Goal: Transaction & Acquisition: Purchase product/service

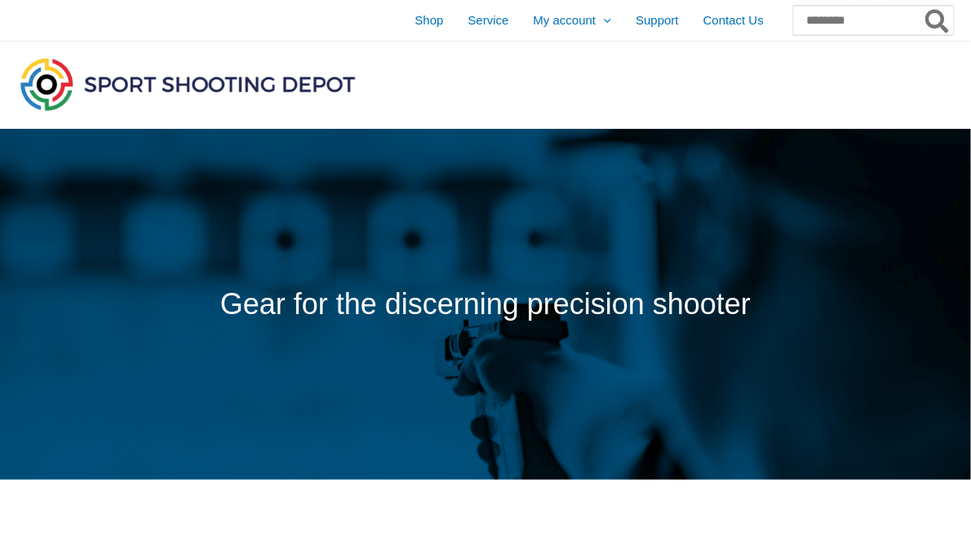
click at [854, 22] on input "Search for:" at bounding box center [873, 20] width 161 height 29
type input "**********"
click at [922, 6] on button "Search" at bounding box center [938, 20] width 32 height 29
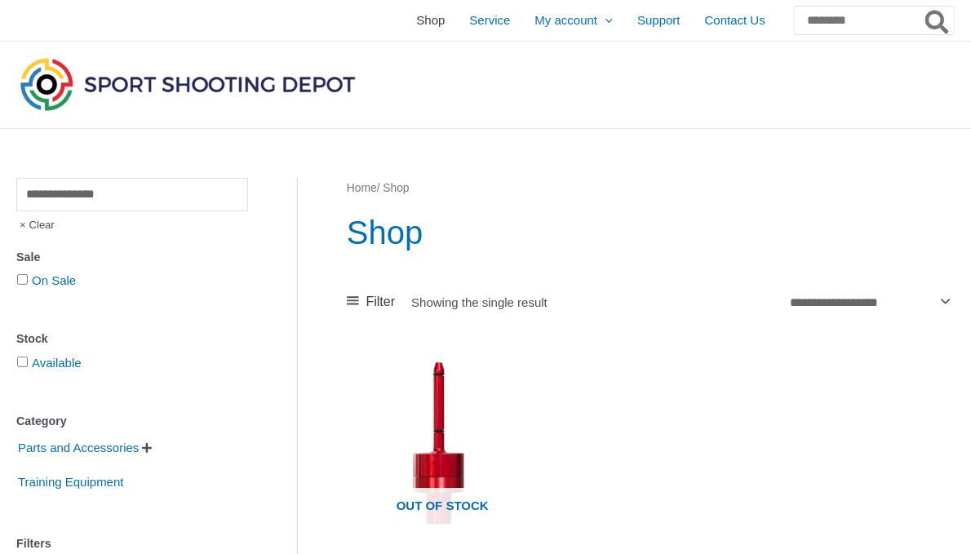
click at [416, 23] on span "Shop" at bounding box center [430, 20] width 29 height 41
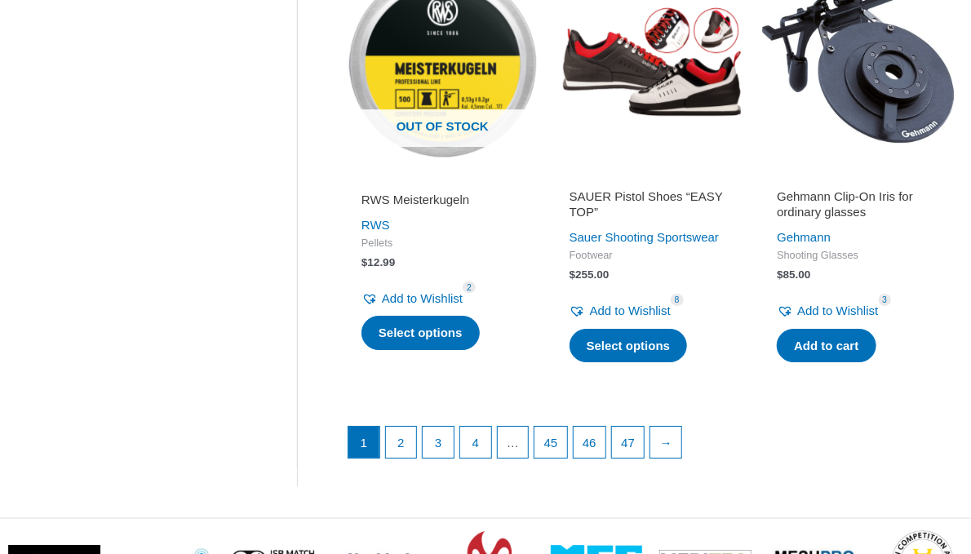
scroll to position [2132, 0]
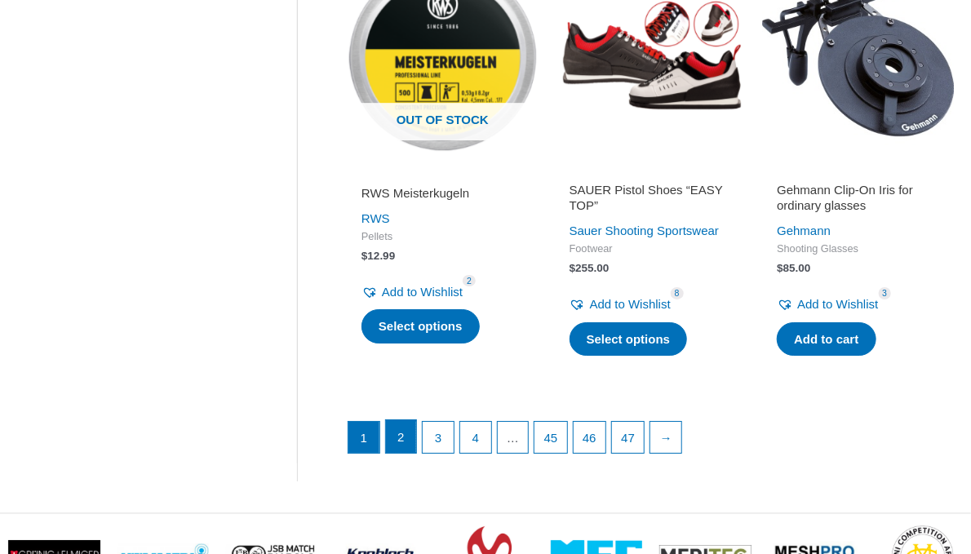
click at [398, 453] on link "2" at bounding box center [401, 436] width 31 height 33
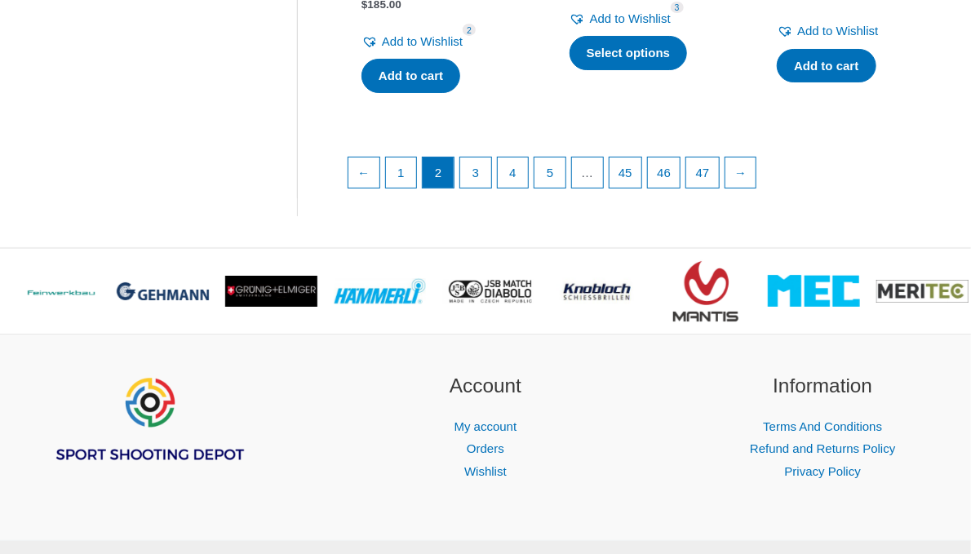
scroll to position [2500, 0]
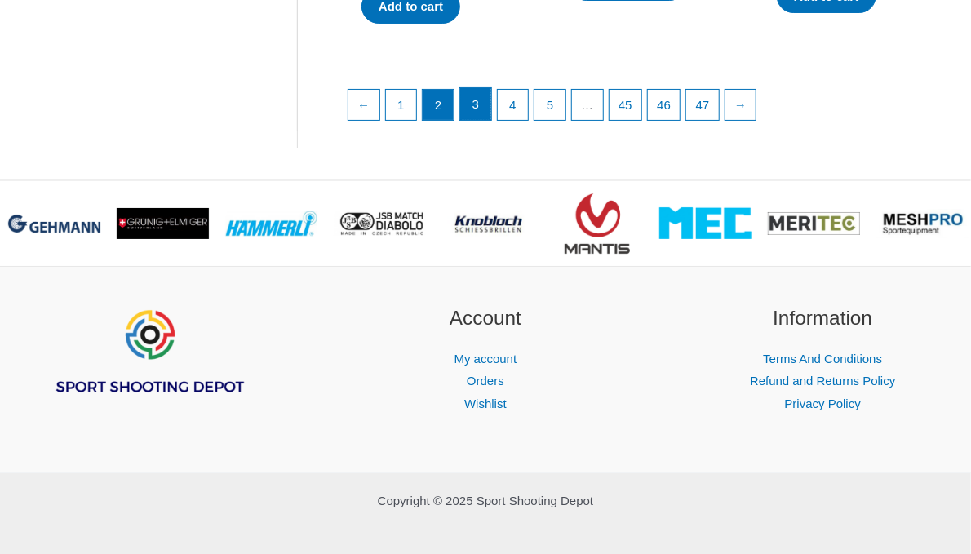
click at [485, 92] on link "3" at bounding box center [475, 104] width 31 height 33
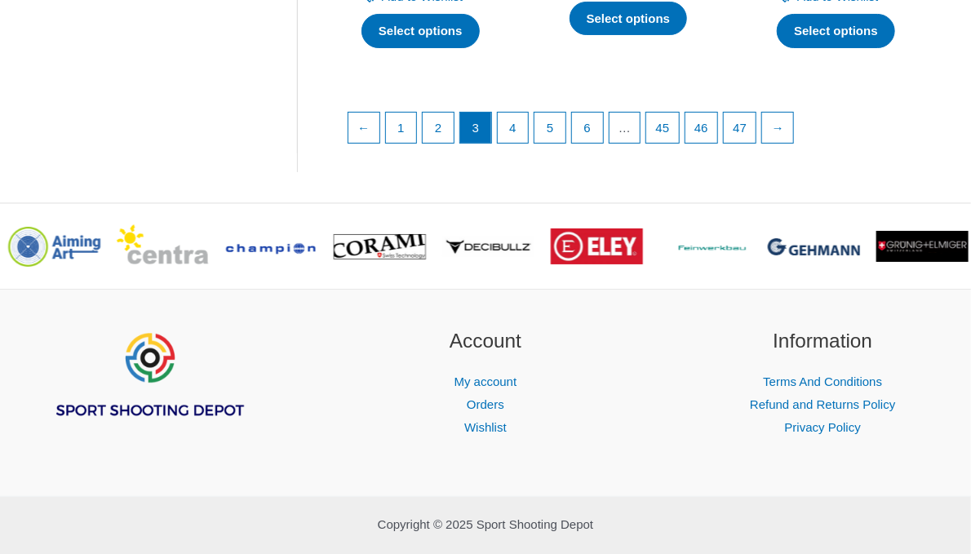
scroll to position [2606, 0]
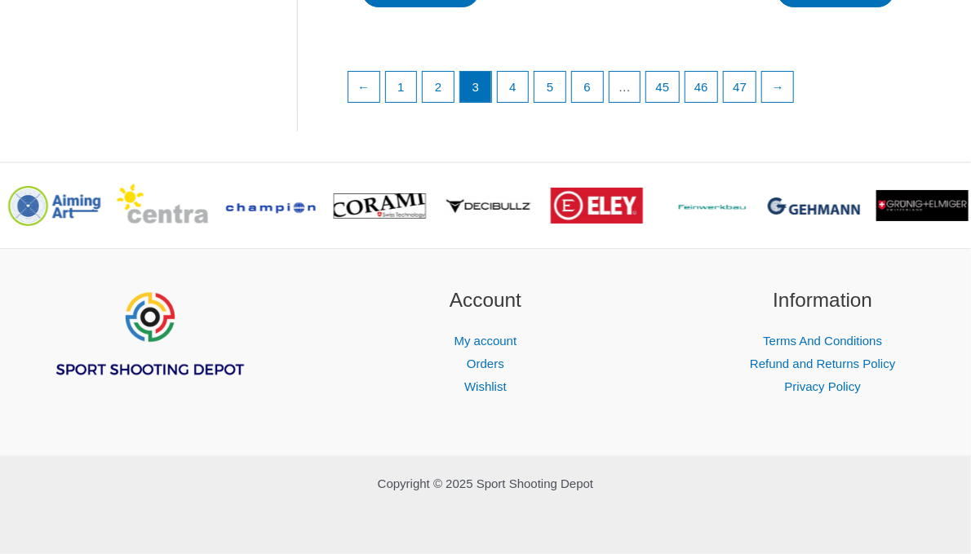
click at [530, 98] on ul "← 1 2 3 4 5 6 … 45 46 47 →" at bounding box center [649, 91] width 605 height 41
click at [517, 98] on link "4" at bounding box center [513, 86] width 31 height 33
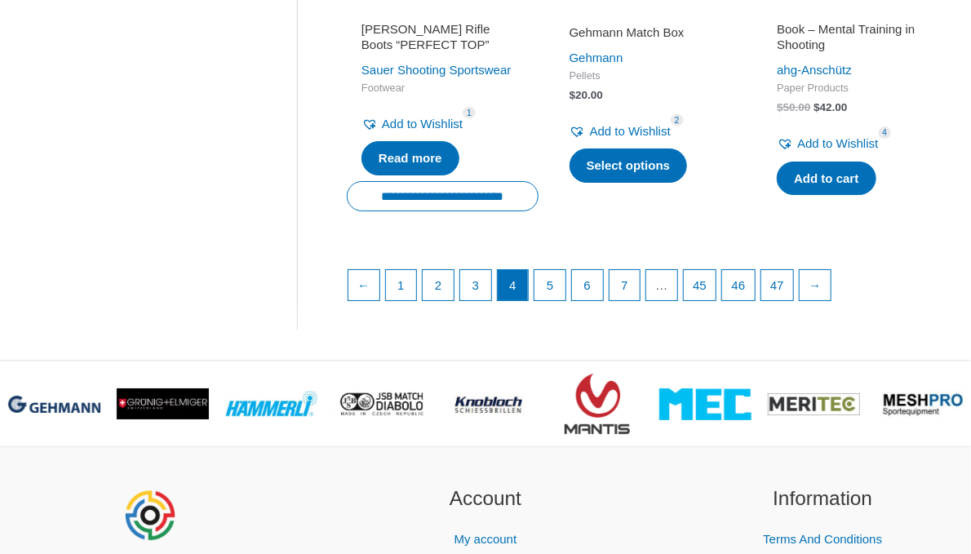
scroll to position [2319, 0]
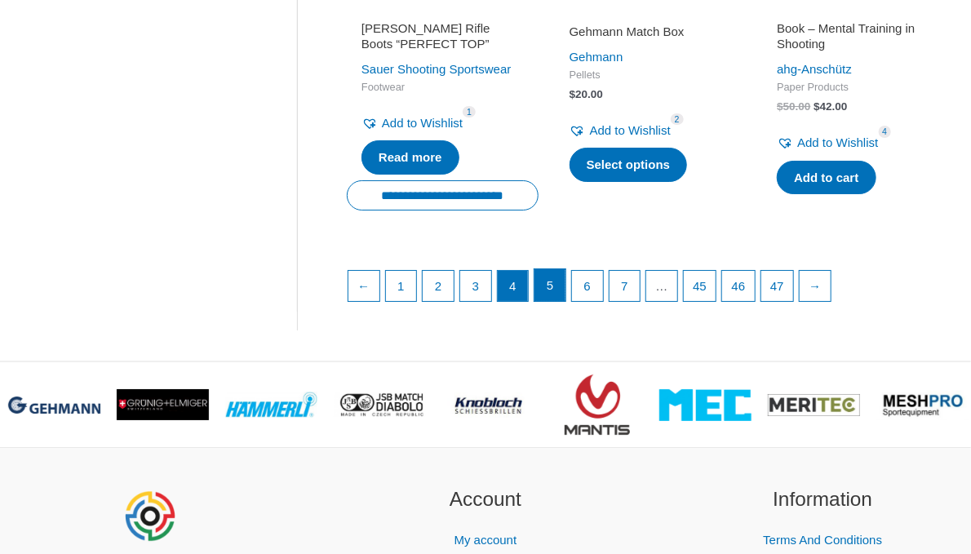
click at [557, 302] on link "5" at bounding box center [549, 285] width 31 height 33
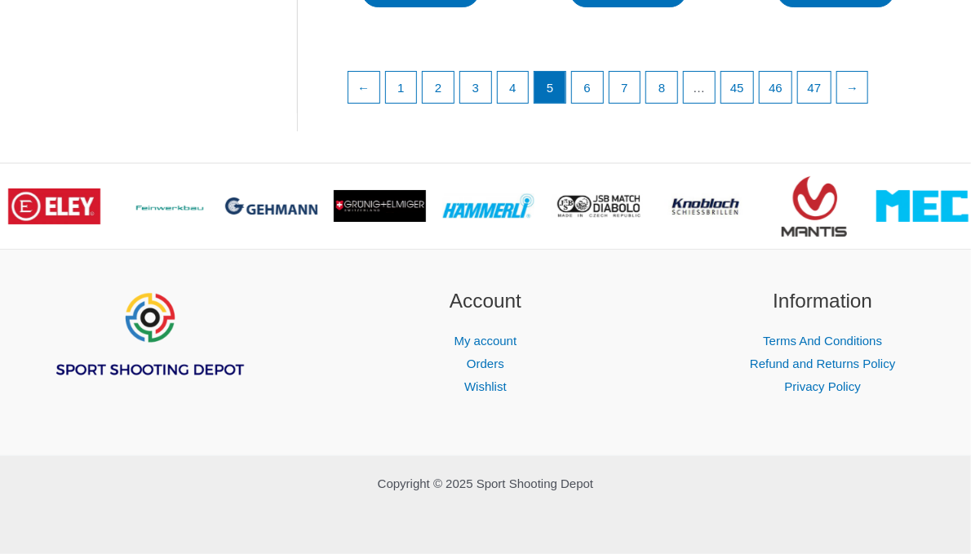
scroll to position [2535, 0]
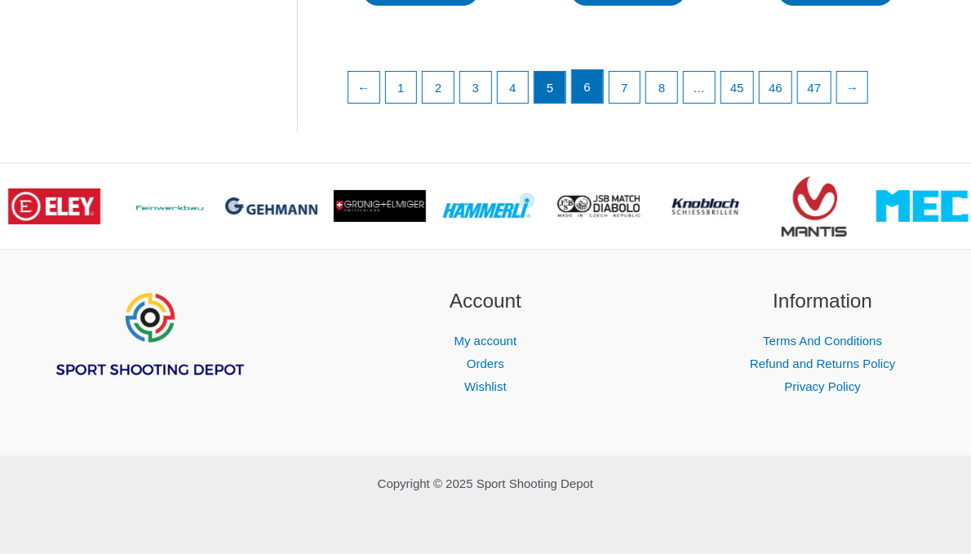
click at [588, 99] on link "6" at bounding box center [587, 86] width 31 height 33
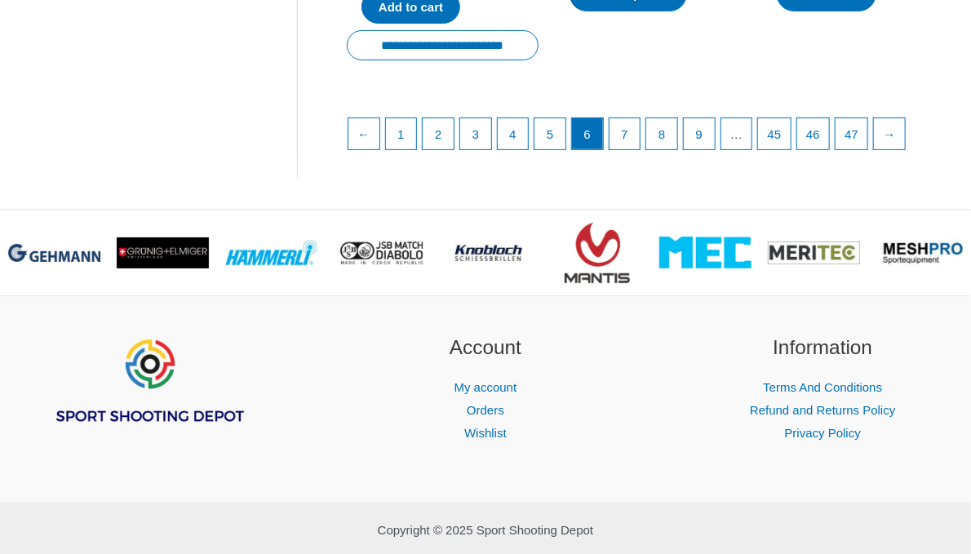
scroll to position [2585, 0]
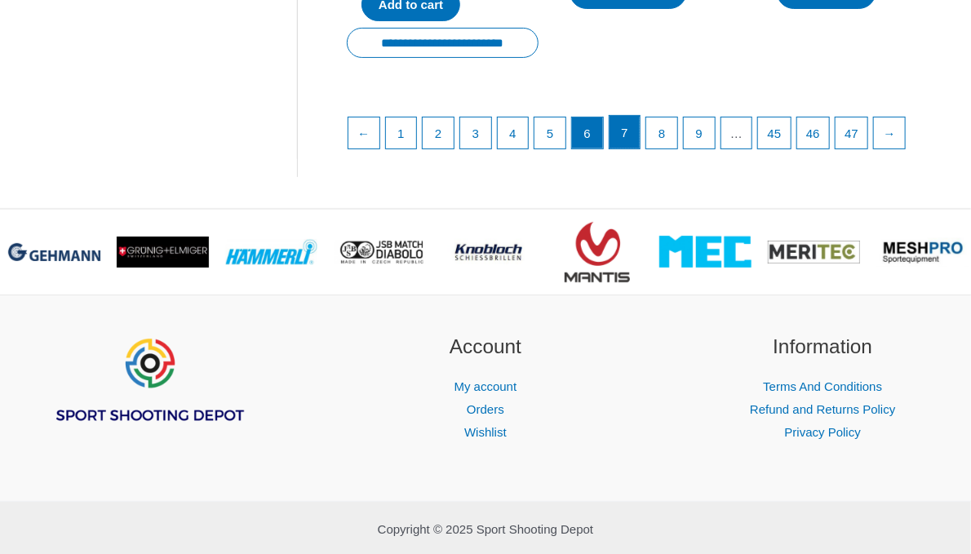
click at [626, 126] on link "7" at bounding box center [624, 132] width 31 height 33
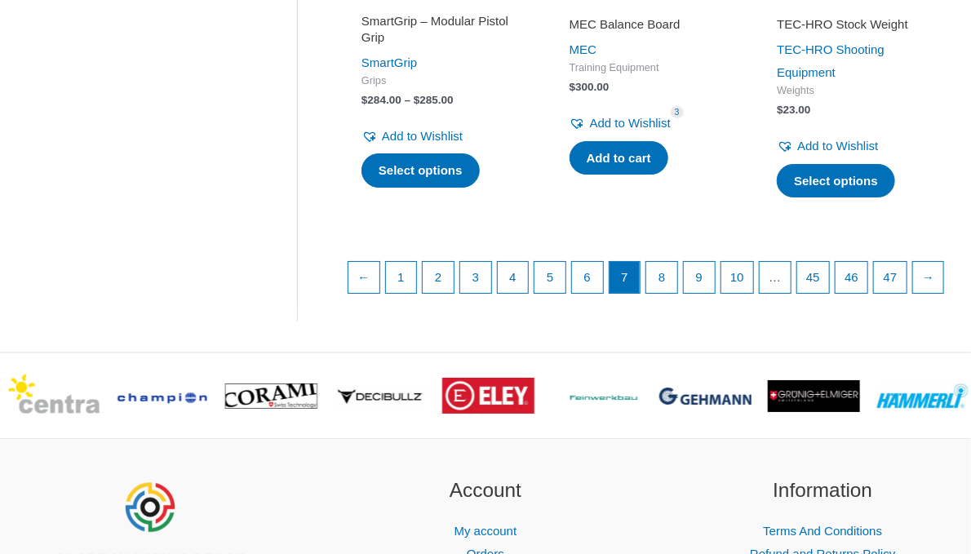
scroll to position [2344, 0]
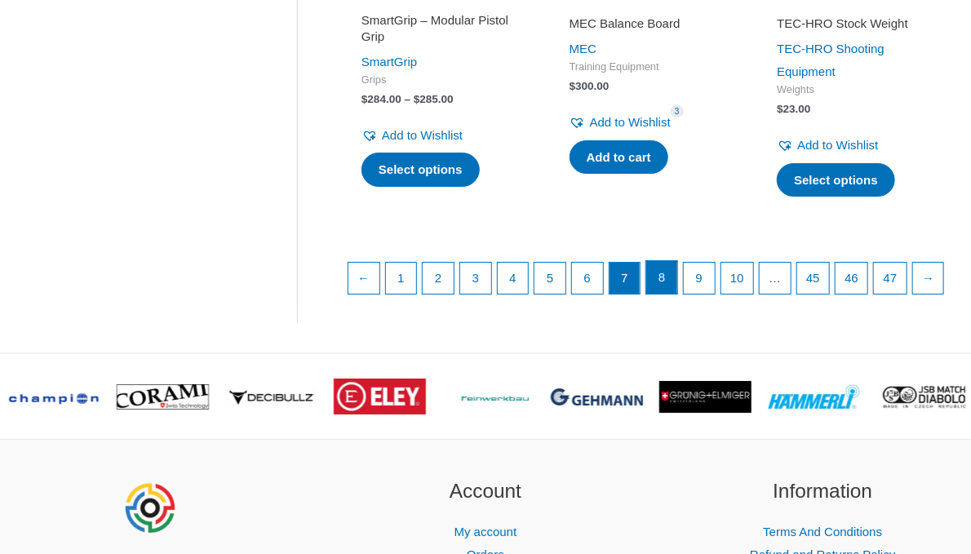
click at [660, 279] on link "8" at bounding box center [661, 277] width 31 height 33
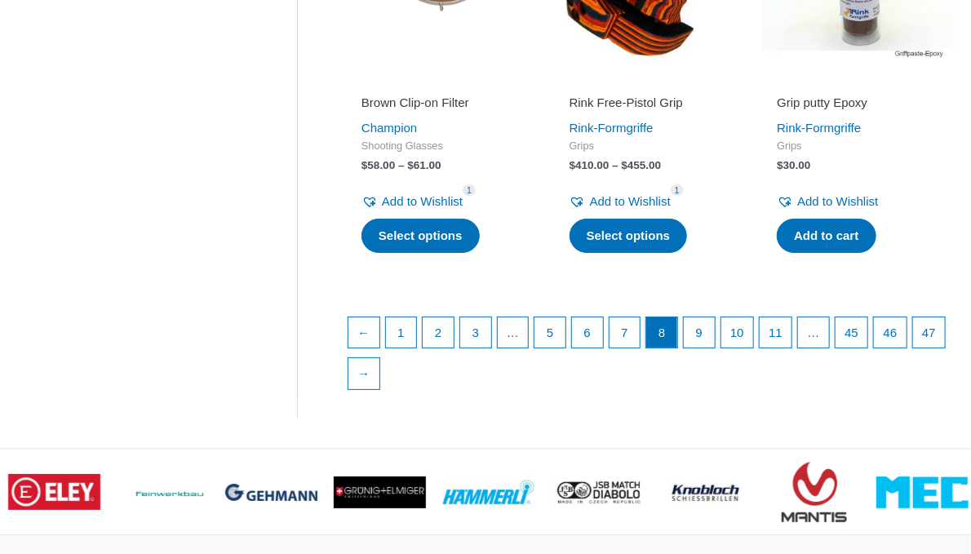
scroll to position [2372, 0]
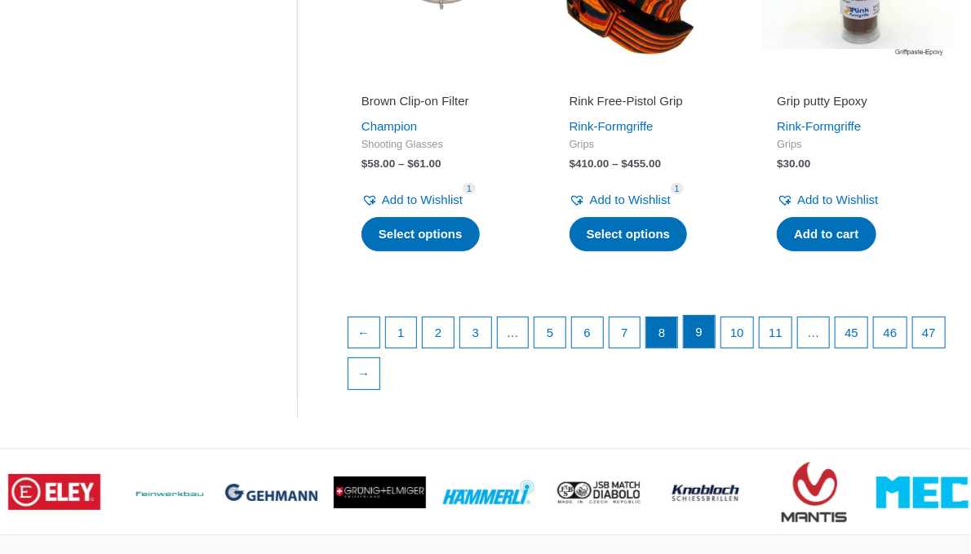
click at [698, 316] on link "9" at bounding box center [699, 332] width 31 height 33
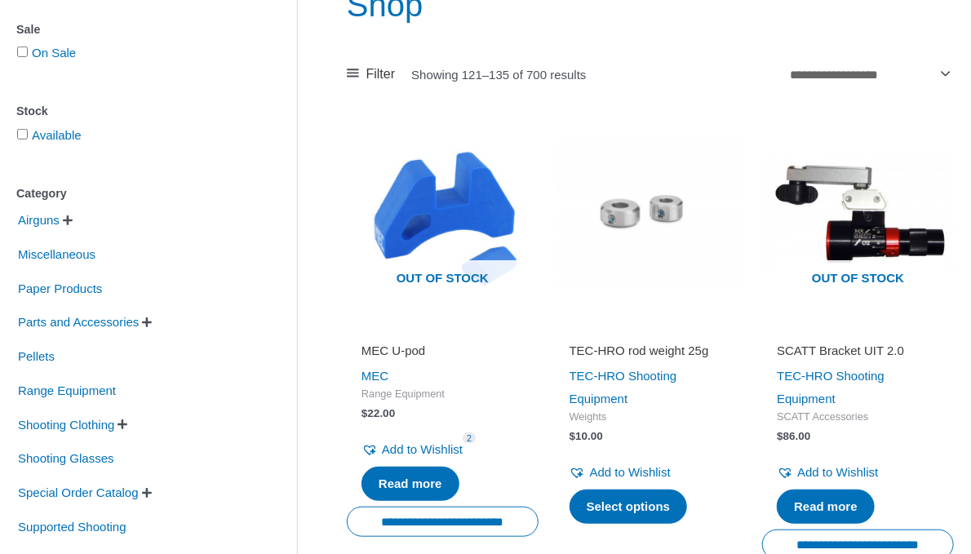
scroll to position [229, 0]
